Goal: Transaction & Acquisition: Purchase product/service

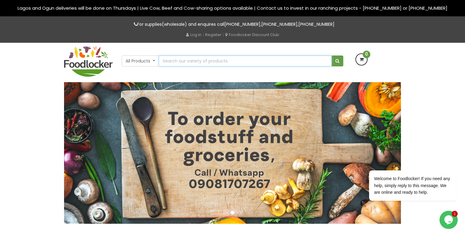
click at [187, 59] on input "text" at bounding box center [245, 60] width 173 height 11
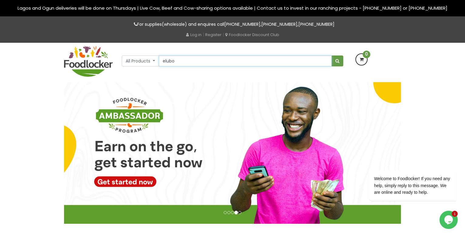
type input "elubo"
click at [331, 55] on button "submit" at bounding box center [337, 60] width 12 height 11
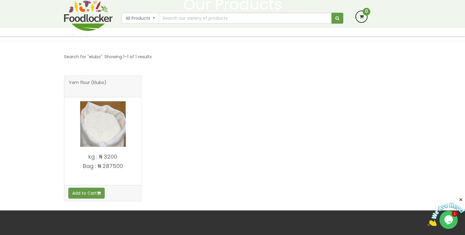
click at [104, 132] on img at bounding box center [102, 123] width 45 height 45
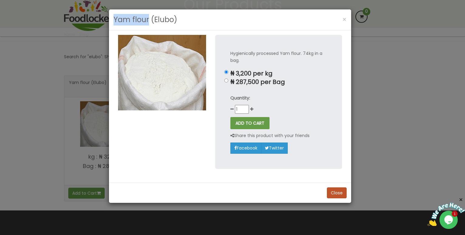
drag, startPoint x: 114, startPoint y: 20, endPoint x: 149, endPoint y: 24, distance: 34.4
click at [149, 24] on h3 "Yam flour (Elubo)" at bounding box center [145, 20] width 64 height 12
copy h3 "Yam flour"
